Goal: Information Seeking & Learning: Learn about a topic

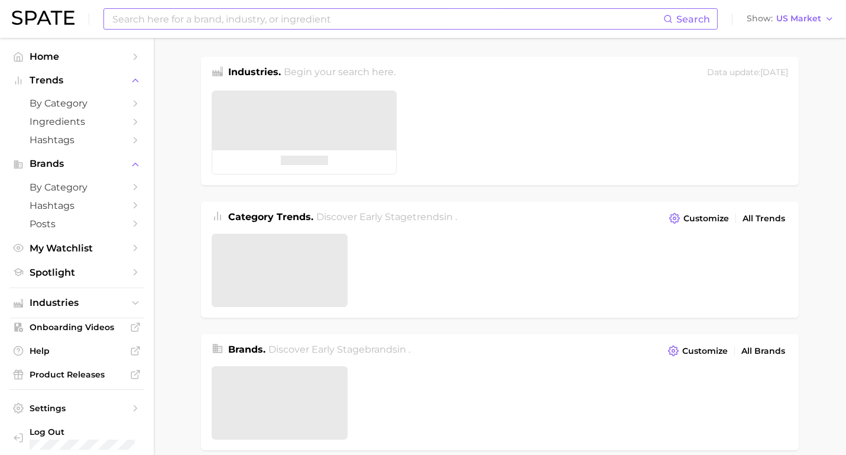
click at [306, 11] on input at bounding box center [387, 19] width 552 height 20
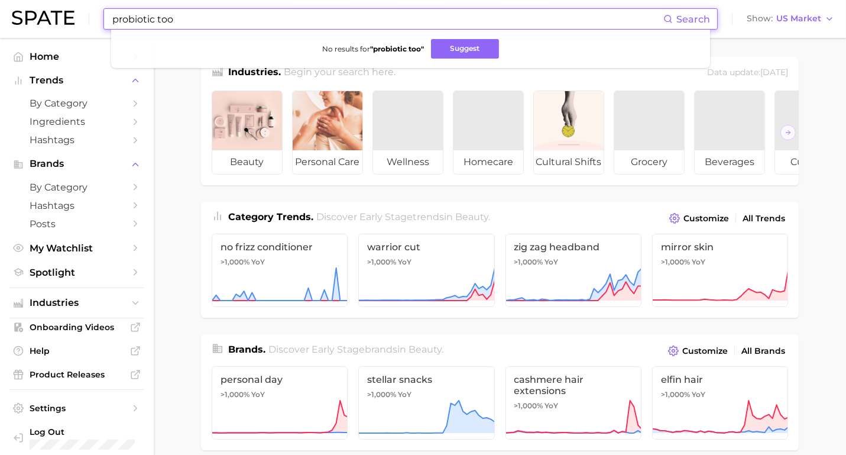
click at [277, 23] on input "probiotic too" at bounding box center [387, 19] width 552 height 20
click at [244, 17] on input "probiotic toot" at bounding box center [387, 19] width 552 height 20
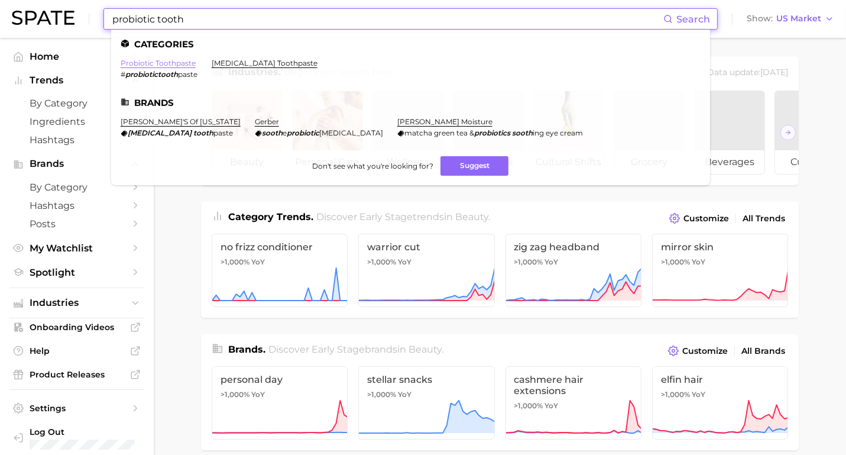
type input "probiotic tooth"
click at [185, 63] on link "probiotic toothpaste" at bounding box center [158, 63] width 75 height 9
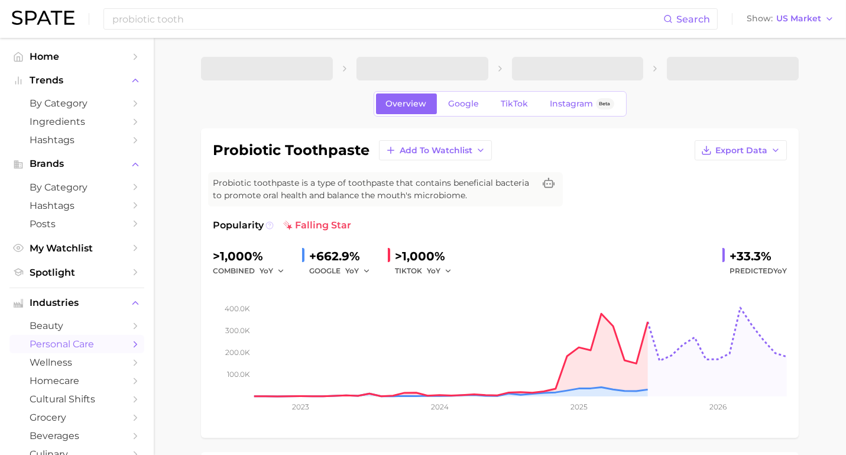
click at [266, 225] on icon at bounding box center [270, 225] width 8 height 8
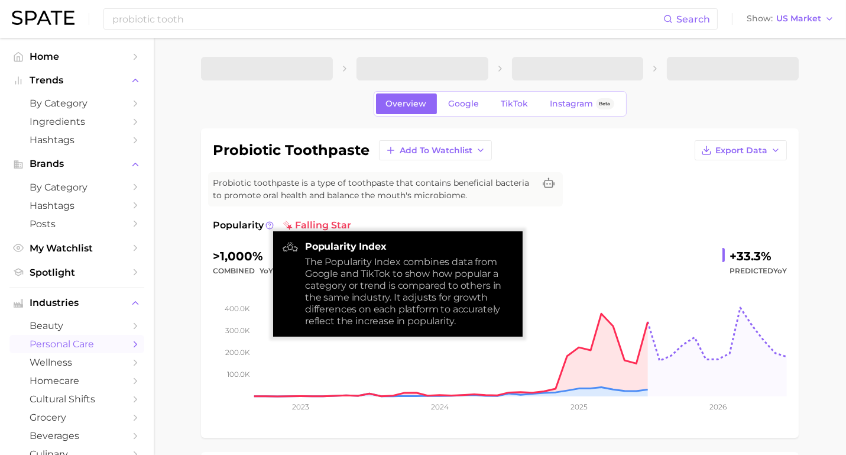
click at [311, 216] on div "probiotic toothpaste Add to Watchlist Export Data Probiotic toothpaste is a typ…" at bounding box center [500, 283] width 574 height 286
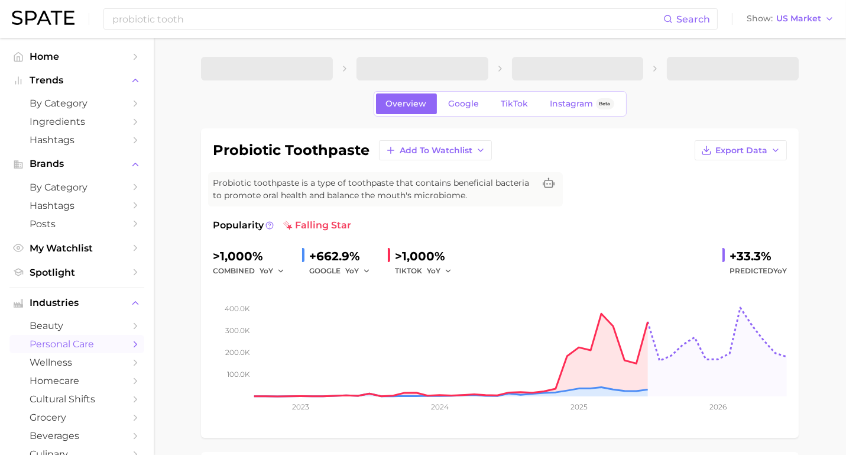
click at [303, 224] on span "falling star" at bounding box center [317, 225] width 68 height 14
click at [288, 224] on img at bounding box center [287, 225] width 9 height 9
click at [101, 105] on span "by Category" at bounding box center [77, 103] width 95 height 11
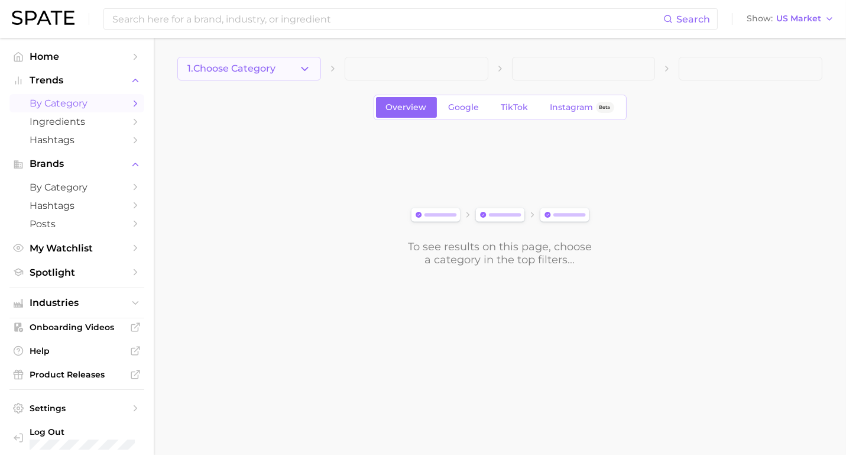
click at [267, 73] on span "1. Choose Category" at bounding box center [232, 68] width 88 height 11
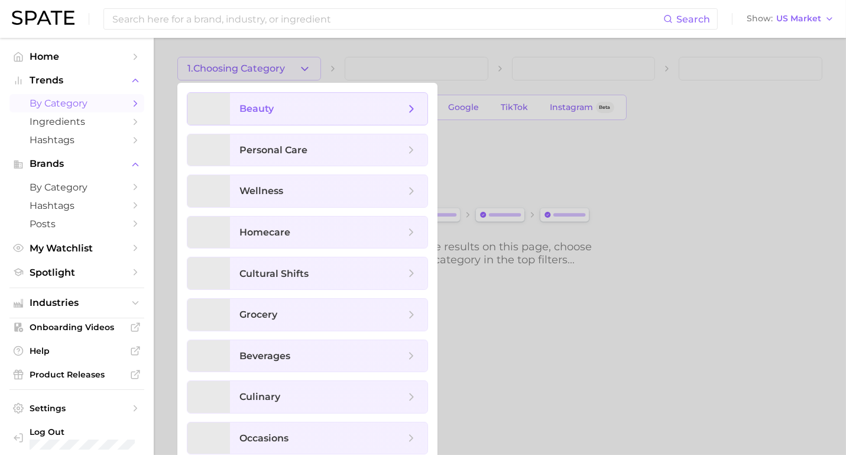
click at [279, 114] on span "beauty" at bounding box center [323, 108] width 166 height 13
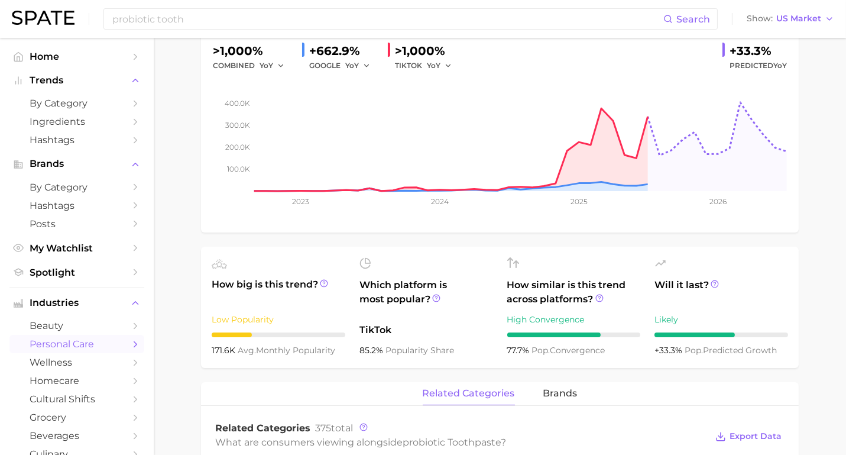
scroll to position [222, 0]
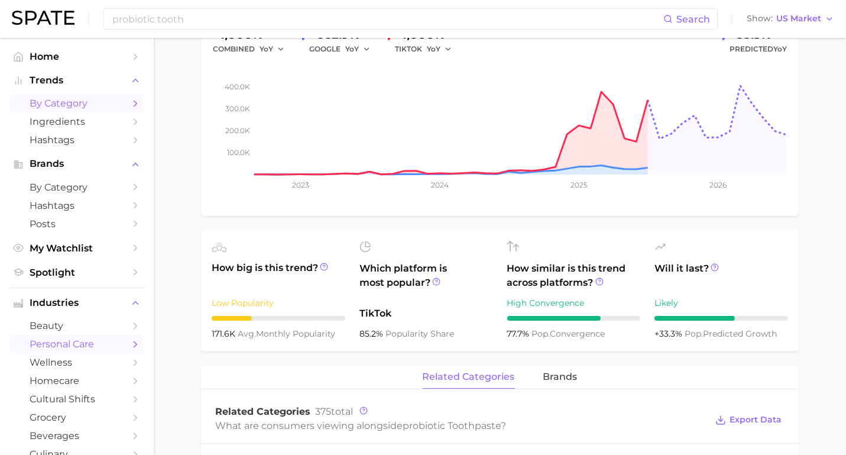
click at [82, 101] on span "by Category" at bounding box center [77, 103] width 95 height 11
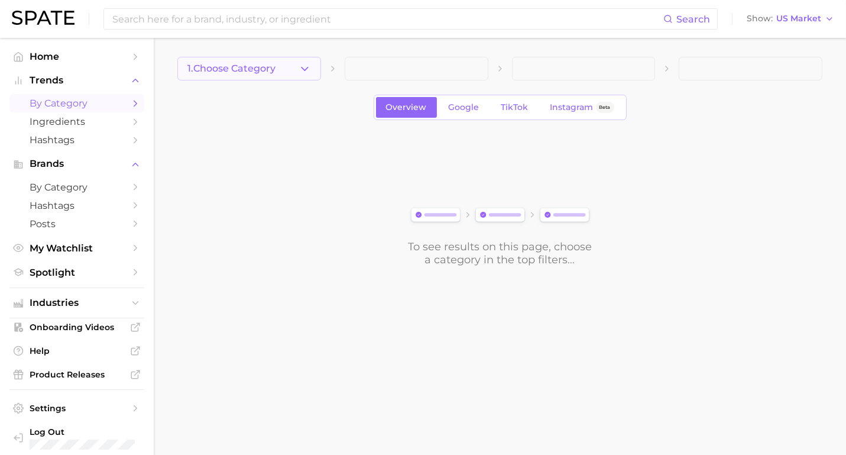
click at [251, 68] on span "1. Choose Category" at bounding box center [232, 68] width 88 height 11
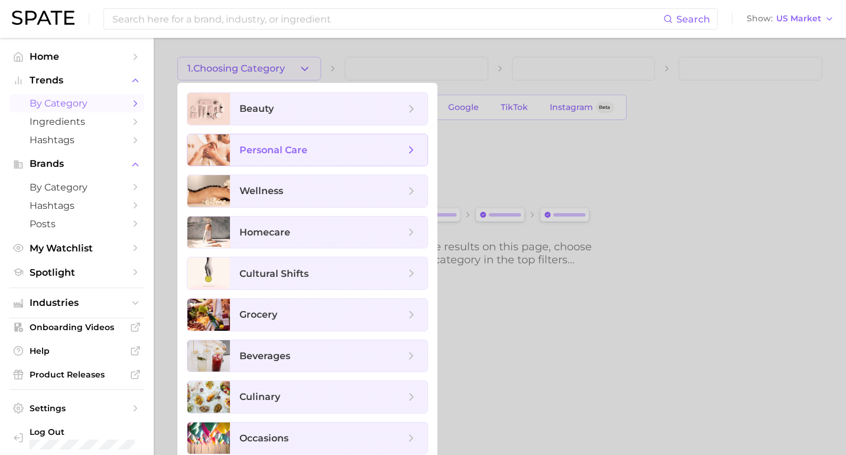
click at [266, 155] on span "personal care" at bounding box center [323, 150] width 166 height 13
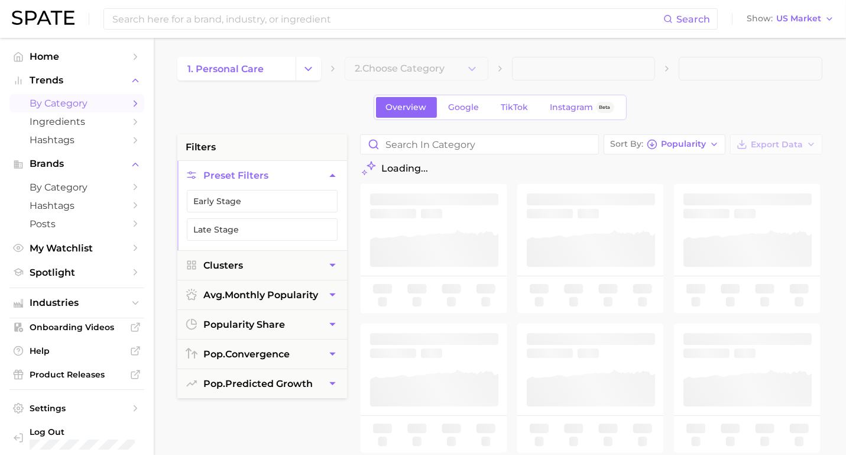
click at [294, 151] on li "filters" at bounding box center [262, 147] width 170 height 26
click at [426, 22] on input at bounding box center [387, 19] width 552 height 20
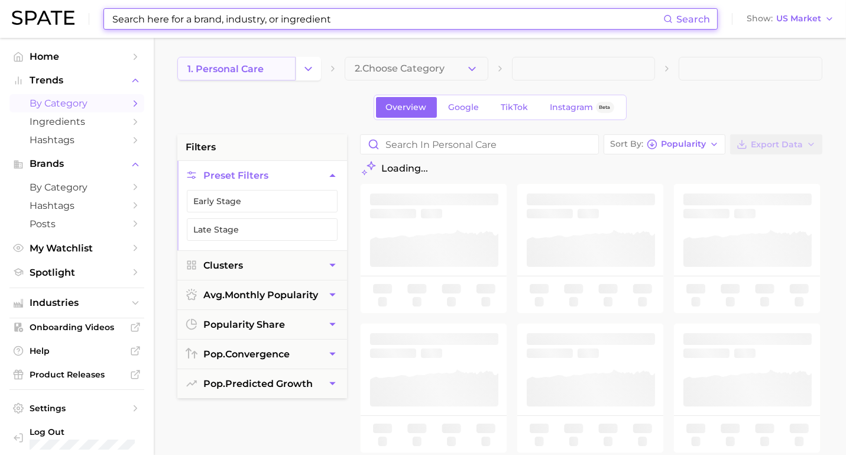
click at [250, 72] on span "1. personal care" at bounding box center [226, 68] width 76 height 11
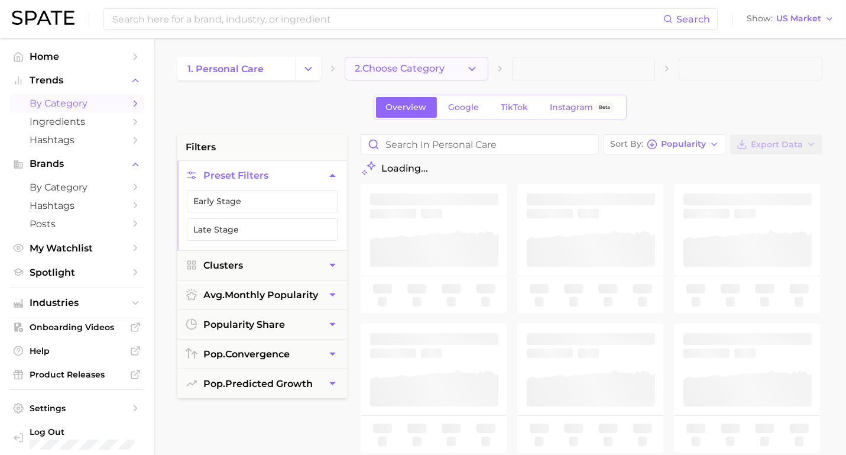
click at [420, 73] on span "2. Choose Category" at bounding box center [400, 68] width 90 height 11
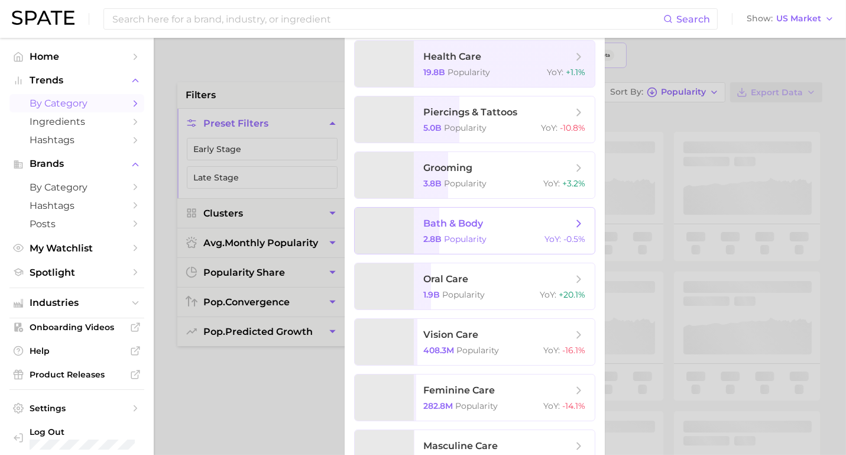
scroll to position [53, 0]
click at [444, 277] on span "oral care" at bounding box center [446, 277] width 45 height 11
